Goal: Transaction & Acquisition: Purchase product/service

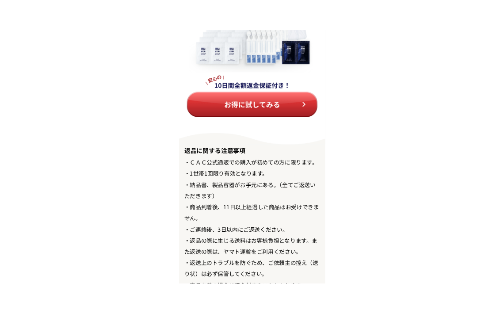
scroll to position [10166, 0]
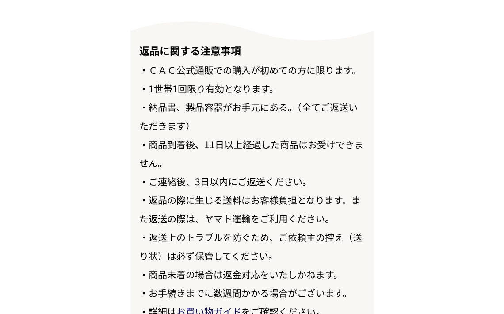
scroll to position [10274, 0]
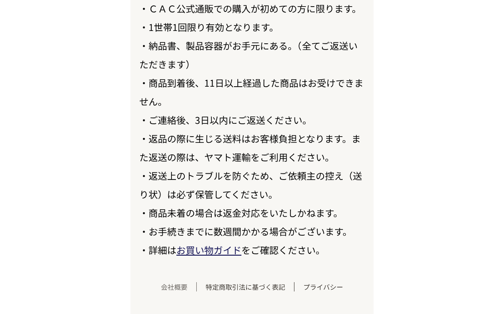
click at [174, 288] on link "会社概要" at bounding box center [174, 286] width 45 height 9
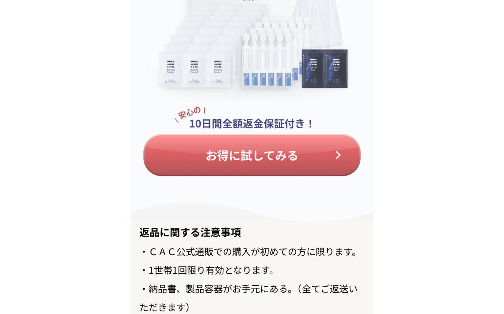
scroll to position [10009, 0]
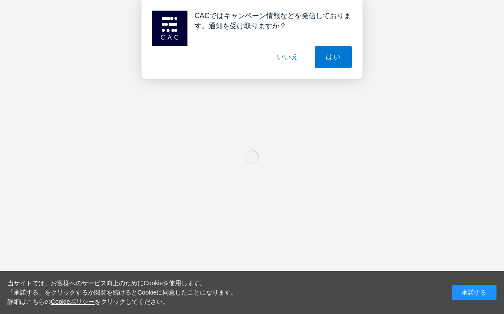
click at [294, 56] on button "いいえ" at bounding box center [287, 57] width 44 height 22
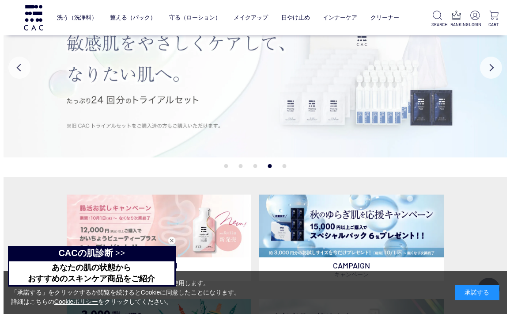
scroll to position [44, 0]
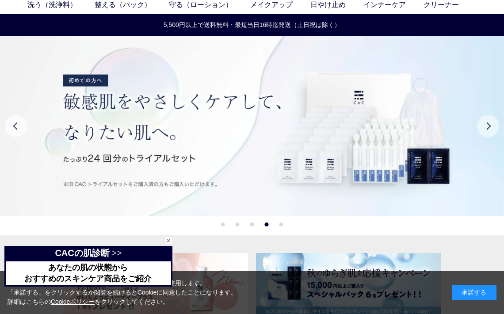
click at [486, 130] on button "Next" at bounding box center [488, 126] width 22 height 22
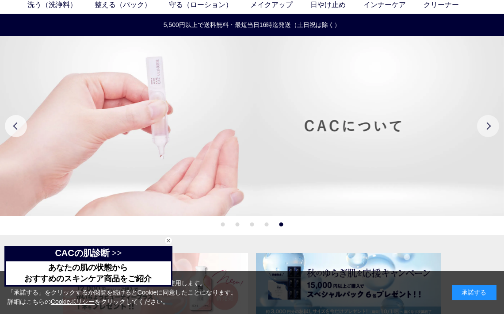
click at [486, 130] on button "Next" at bounding box center [488, 126] width 22 height 22
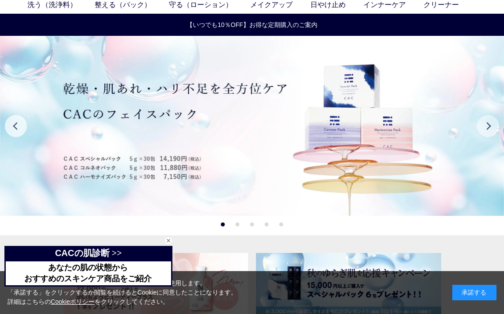
click at [486, 133] on button "Next" at bounding box center [488, 126] width 22 height 22
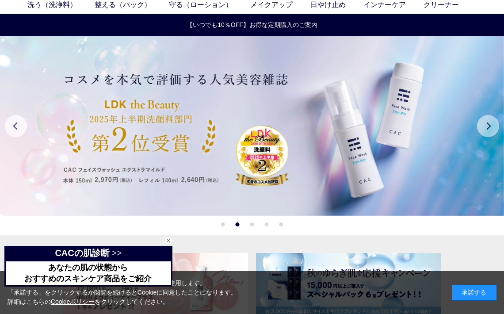
click at [486, 133] on button "Next" at bounding box center [488, 126] width 22 height 22
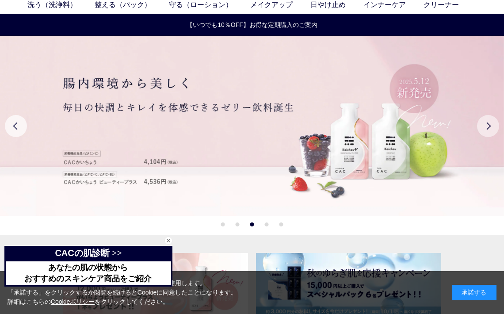
click at [486, 133] on button "Next" at bounding box center [488, 126] width 22 height 22
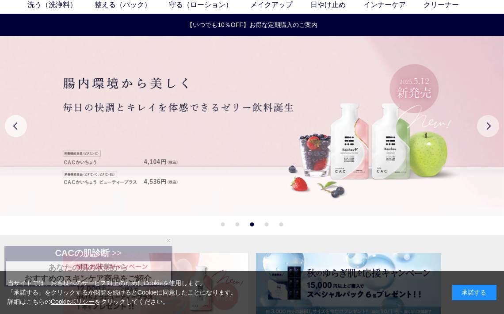
click at [486, 133] on button "Next" at bounding box center [488, 126] width 22 height 22
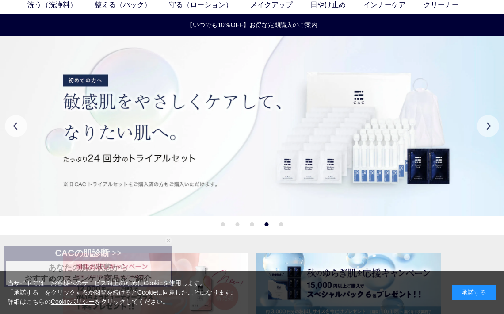
click at [486, 133] on button "Next" at bounding box center [488, 126] width 22 height 22
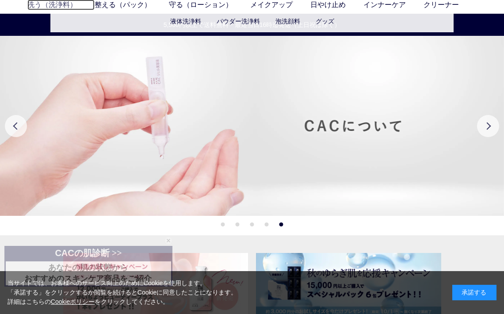
click at [57, 8] on link "洗う（洗浄料）" at bounding box center [60, 5] width 67 height 11
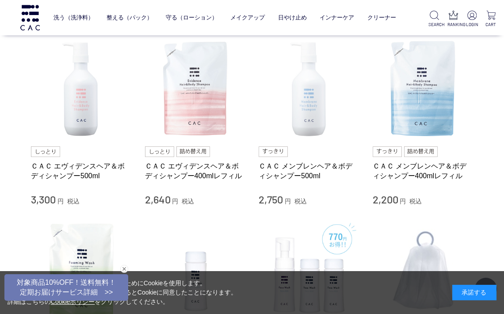
scroll to position [265, 0]
